Goal: Check status: Check status

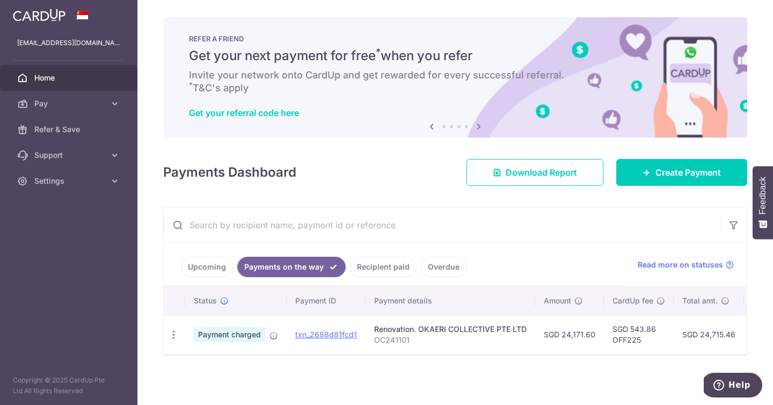
scroll to position [0, 206]
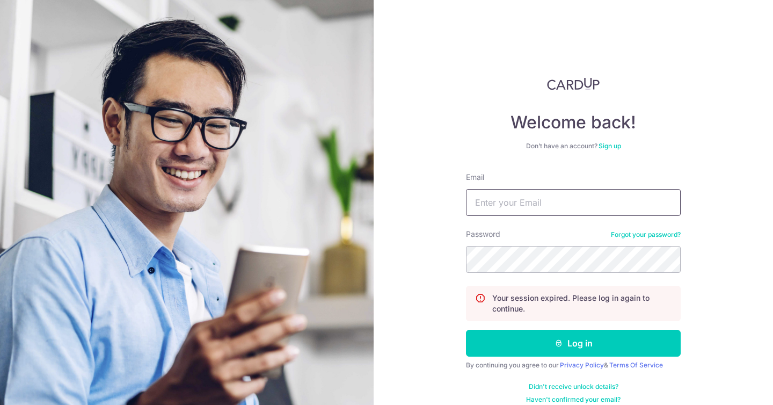
click at [605, 189] on input "Email" at bounding box center [573, 202] width 215 height 27
type input "[EMAIL_ADDRESS][DOMAIN_NAME]"
click at [466, 330] on button "Log in" at bounding box center [573, 343] width 215 height 27
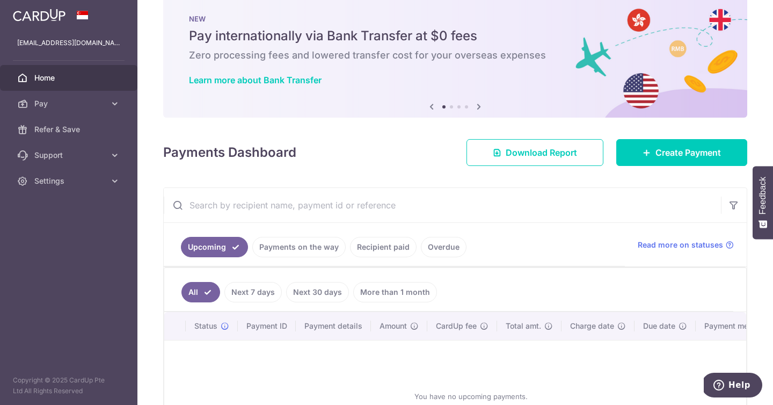
scroll to position [120, 0]
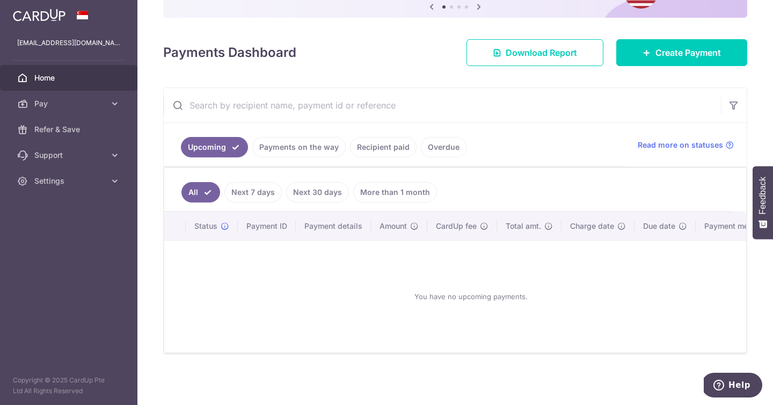
click at [304, 151] on link "Payments on the way" at bounding box center [298, 147] width 93 height 20
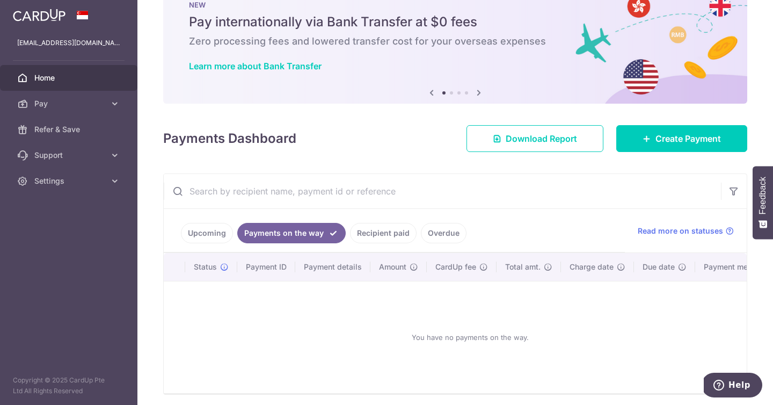
scroll to position [74, 0]
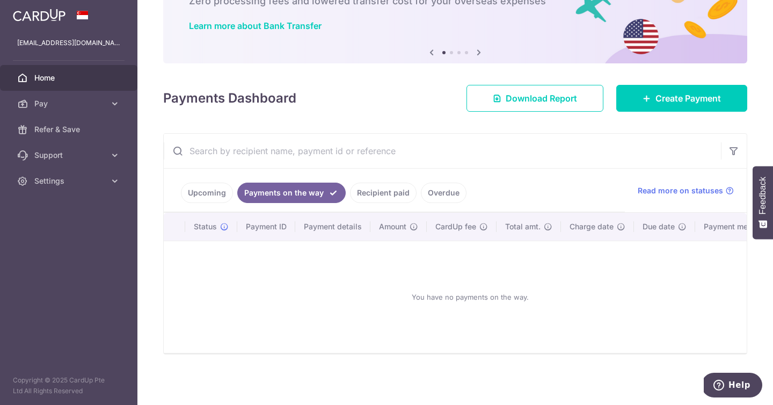
click at [377, 199] on link "Recipient paid" at bounding box center [383, 193] width 67 height 20
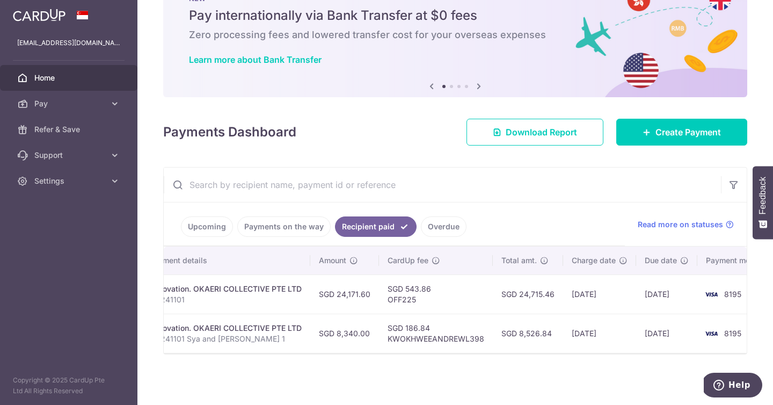
scroll to position [0, 238]
